Goal: Transaction & Acquisition: Purchase product/service

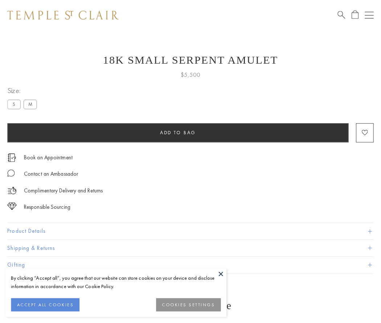
scroll to position [29, 0]
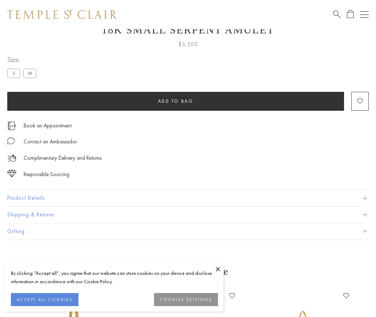
click at [175, 101] on span "Add to bag" at bounding box center [176, 101] width 36 height 6
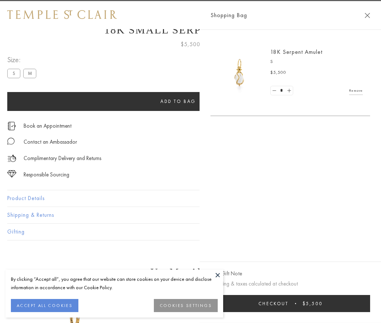
click at [356, 303] on button "Checkout $5,500" at bounding box center [291, 303] width 160 height 17
